Goal: Task Accomplishment & Management: Manage account settings

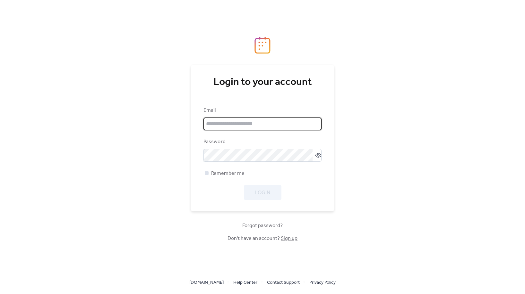
type input "**********"
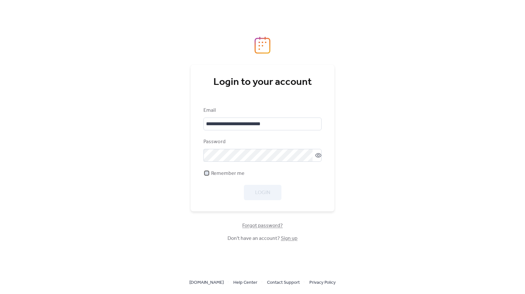
click at [207, 174] on div at bounding box center [207, 173] width 4 height 4
click at [264, 193] on span "Login" at bounding box center [262, 193] width 15 height 8
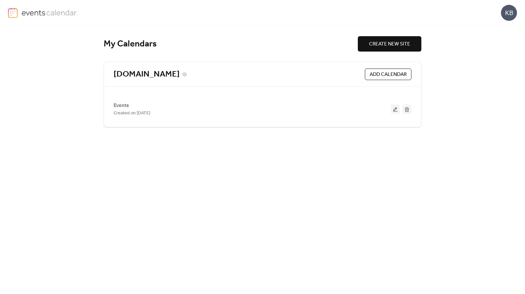
click at [180, 76] on link "[DOMAIN_NAME]" at bounding box center [147, 74] width 66 height 11
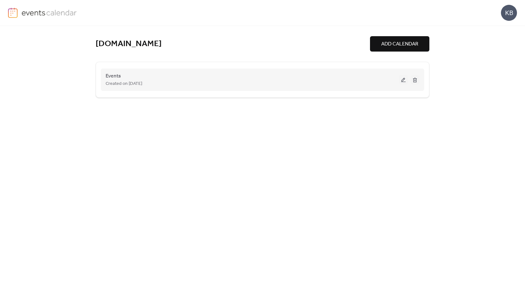
click at [170, 82] on div "Created on [DATE]" at bounding box center [251, 84] width 293 height 8
click at [121, 78] on div "Events Created on [DATE]" at bounding box center [251, 79] width 293 height 15
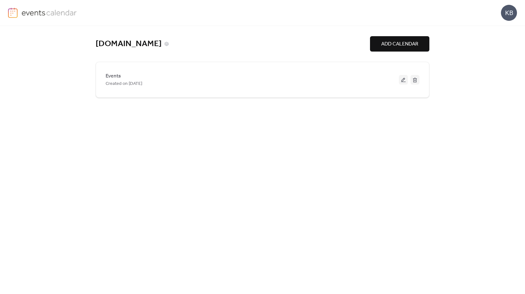
click at [144, 45] on link "[DOMAIN_NAME]" at bounding box center [129, 44] width 66 height 11
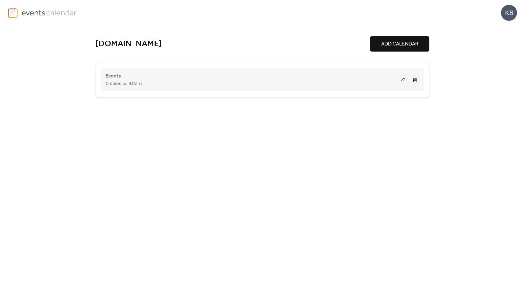
click at [402, 80] on button at bounding box center [403, 80] width 9 height 10
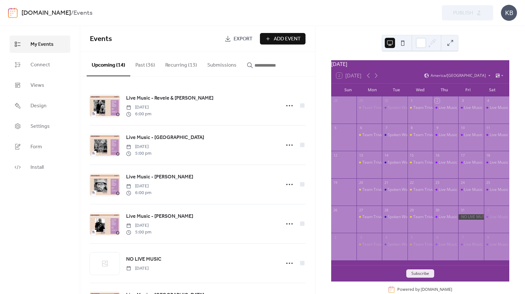
click at [178, 65] on button "Recurring (13)" at bounding box center [181, 64] width 42 height 24
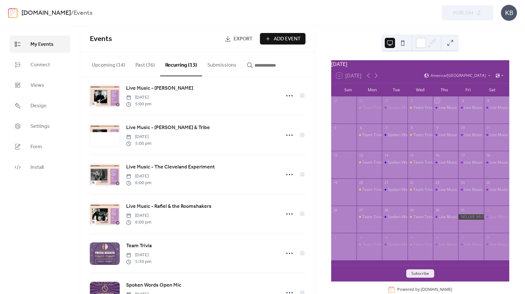
scroll to position [137, 0]
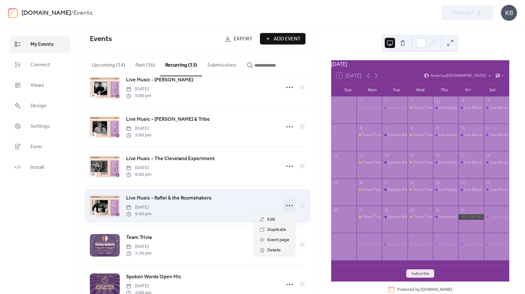
click at [287, 208] on icon at bounding box center [289, 206] width 10 height 10
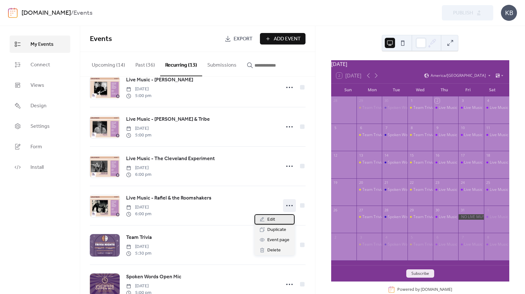
click at [271, 221] on span "Edit" at bounding box center [271, 220] width 8 height 8
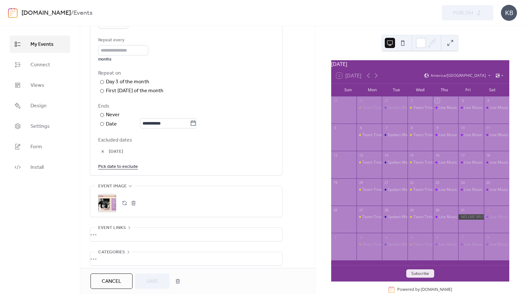
scroll to position [324, 0]
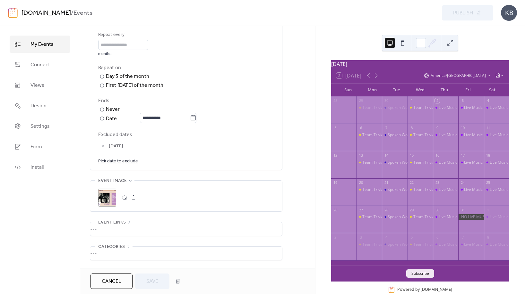
click at [118, 161] on link "Pick date to exclude" at bounding box center [118, 161] width 40 height 8
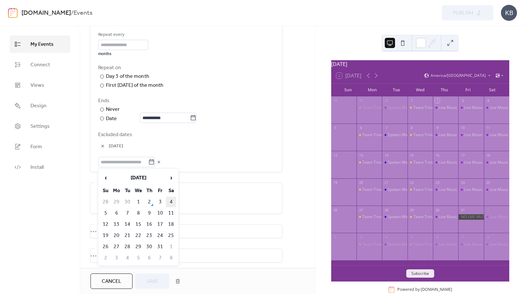
click at [170, 200] on td "4" at bounding box center [171, 202] width 10 height 11
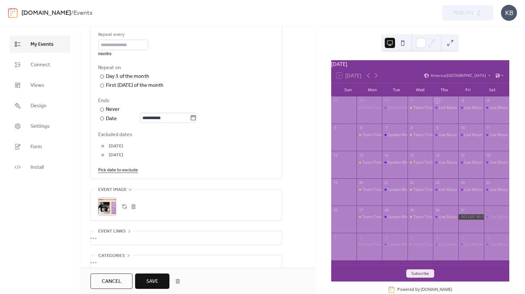
click at [154, 282] on span "Save" at bounding box center [152, 282] width 12 height 8
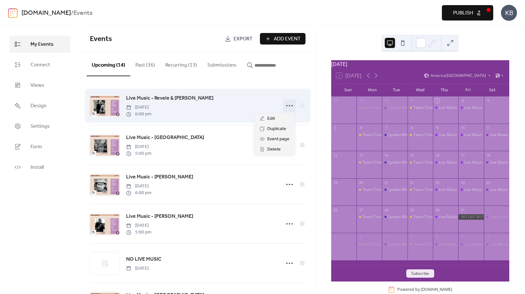
click at [287, 106] on icon at bounding box center [289, 106] width 10 height 10
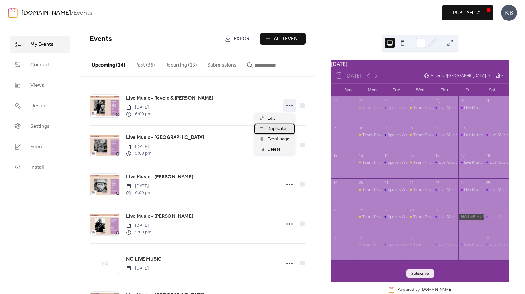
click at [277, 129] on span "Duplicate" at bounding box center [276, 129] width 19 height 8
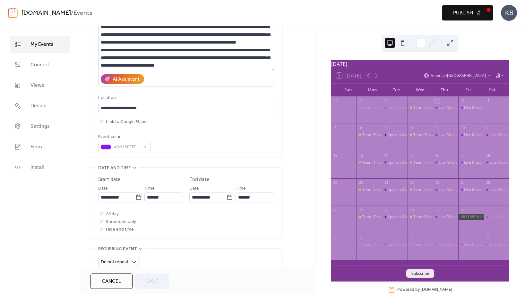
scroll to position [0, 0]
click at [128, 198] on input "**********" at bounding box center [117, 197] width 38 height 10
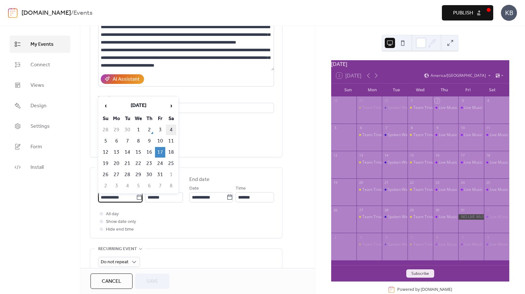
click at [172, 128] on td "4" at bounding box center [171, 130] width 10 height 11
type input "**********"
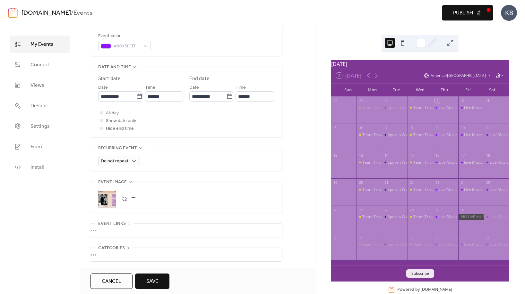
scroll to position [207, 0]
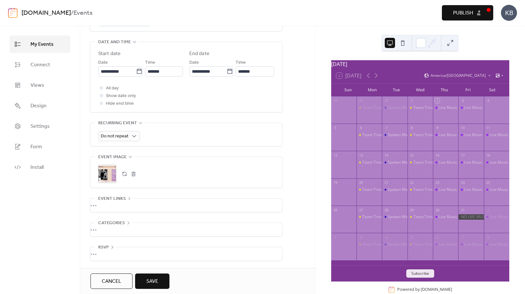
click at [155, 280] on span "Save" at bounding box center [152, 282] width 12 height 8
